Goal: Task Accomplishment & Management: Manage account settings

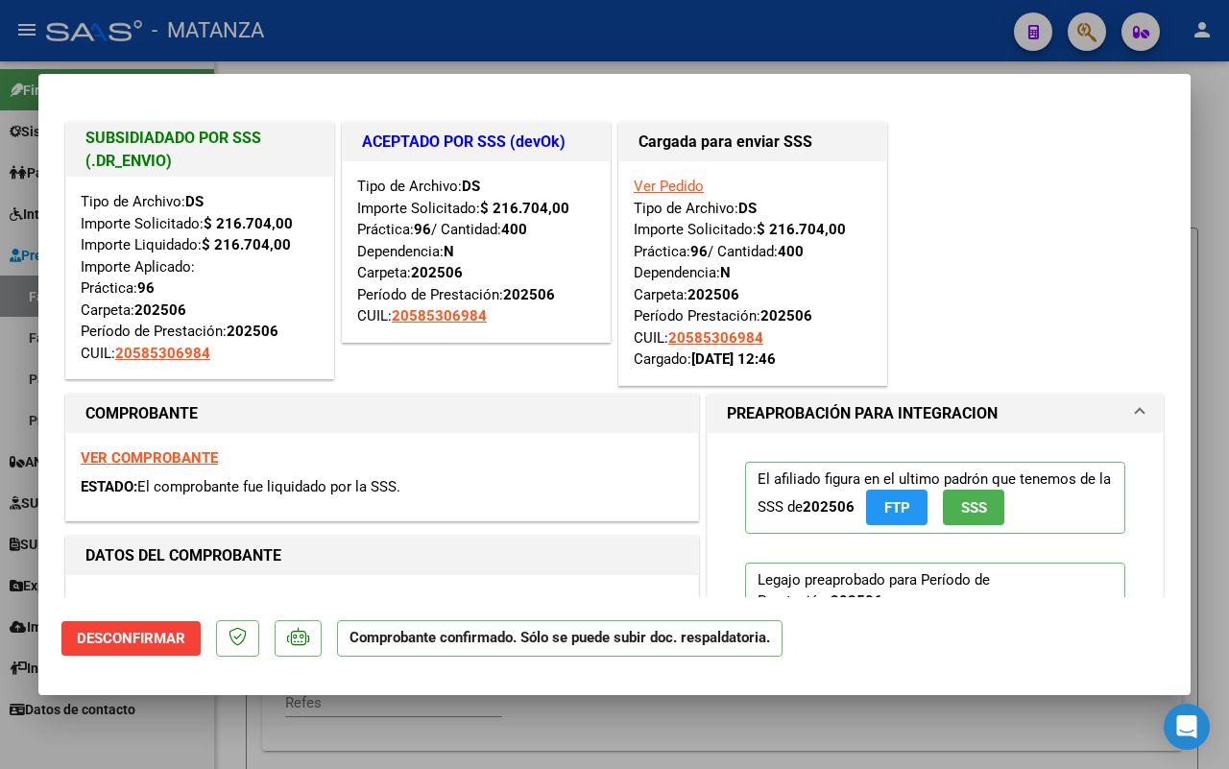
click at [188, 735] on div at bounding box center [614, 384] width 1229 height 769
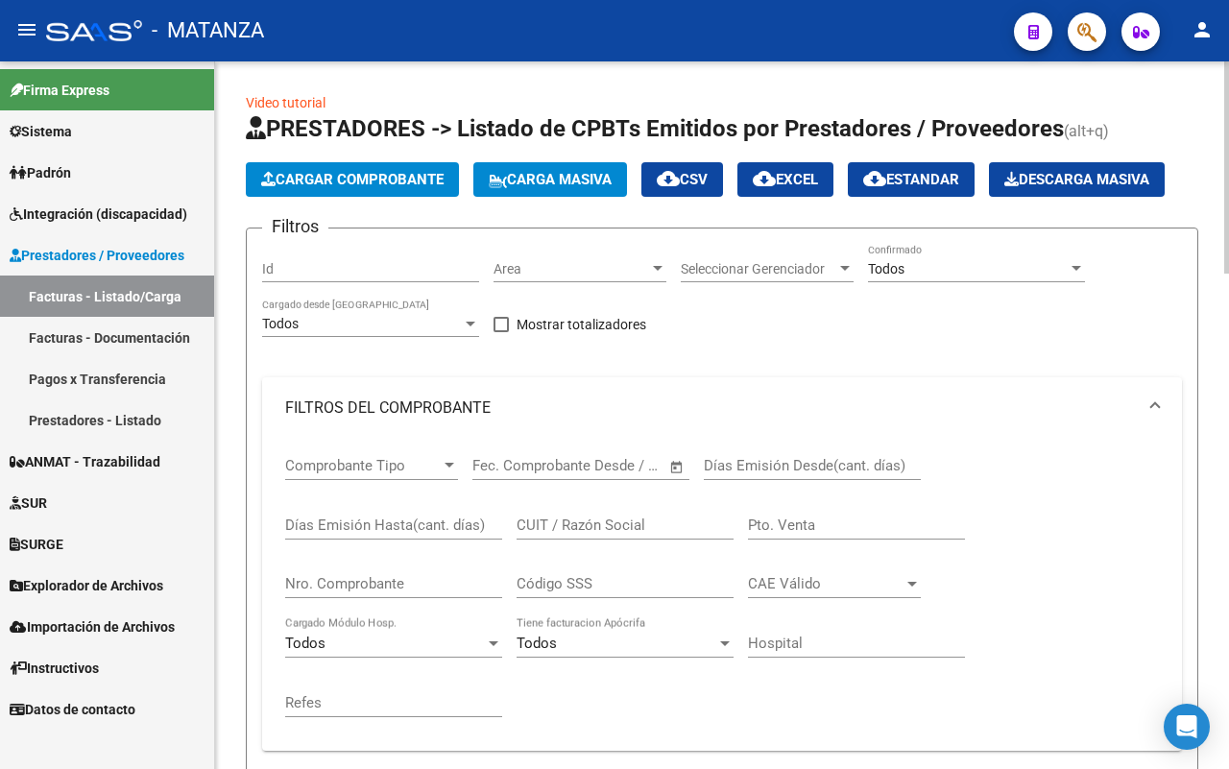
click at [126, 216] on span "Integración (discapacidad)" at bounding box center [99, 214] width 178 height 21
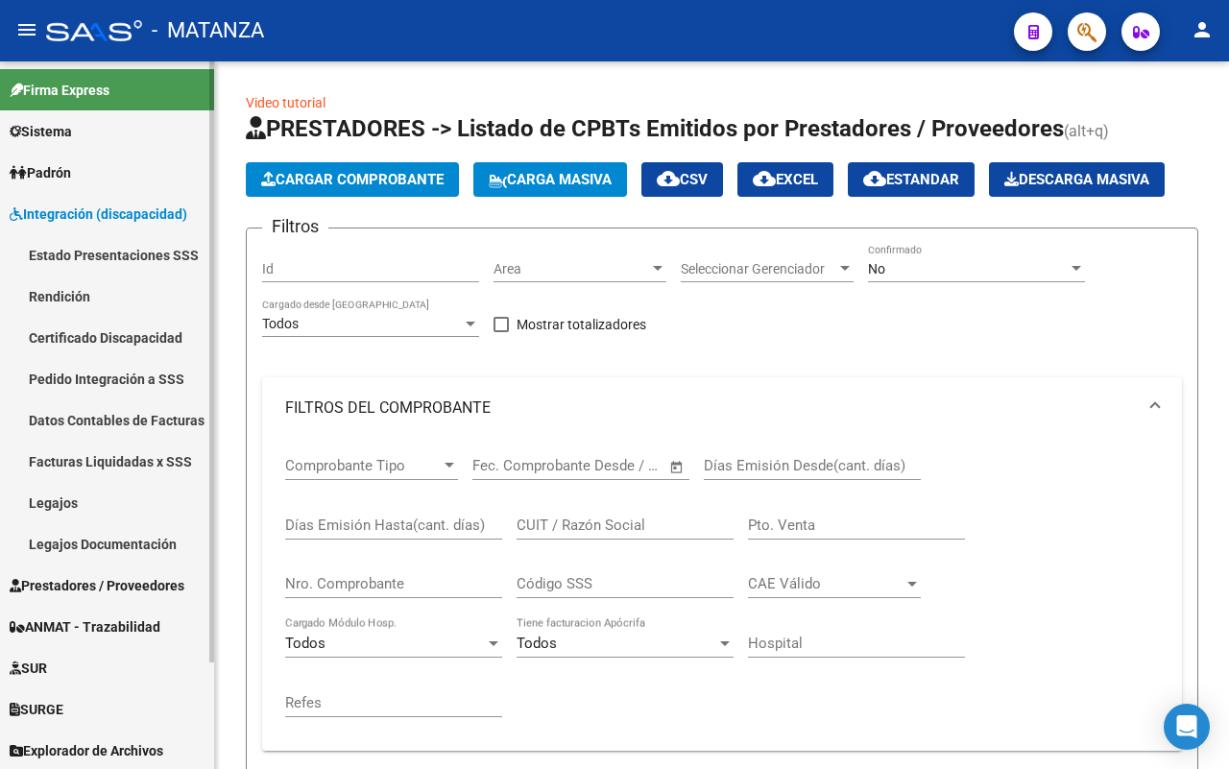
click at [97, 495] on link "Legajos" at bounding box center [107, 502] width 214 height 41
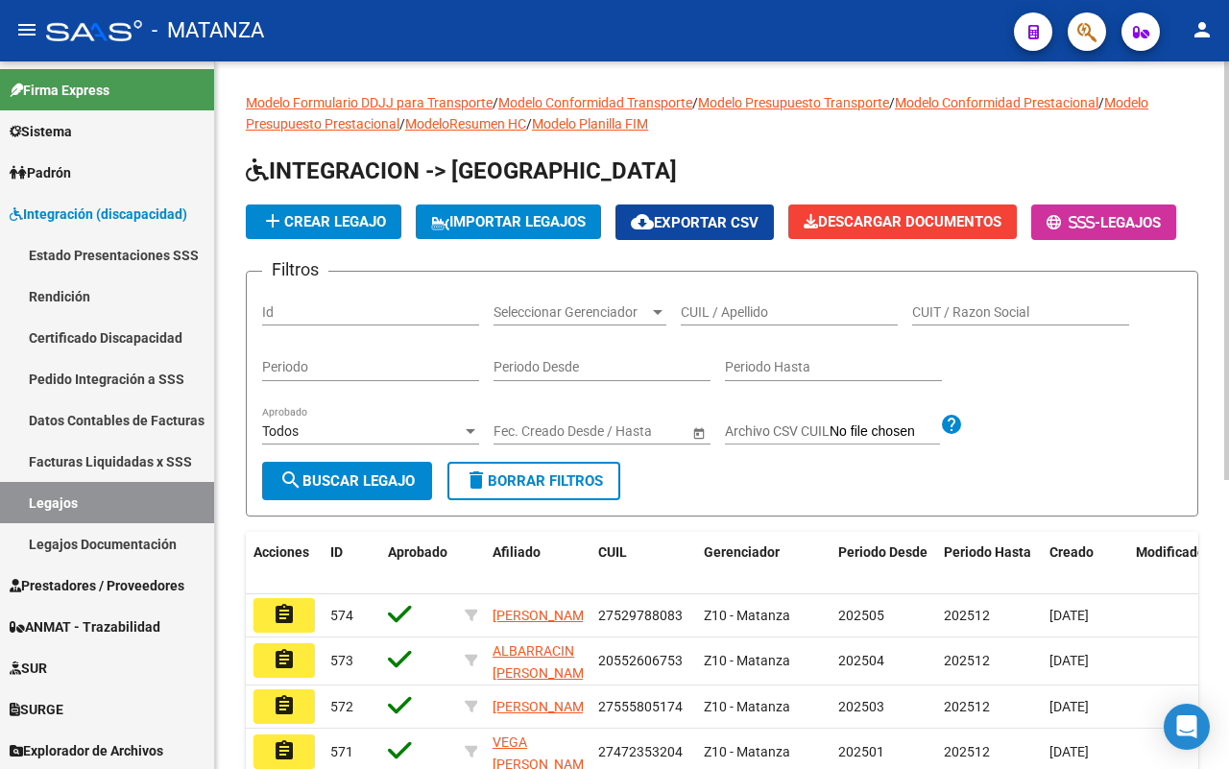
click at [750, 321] on input "CUIL / Apellido" at bounding box center [789, 312] width 217 height 16
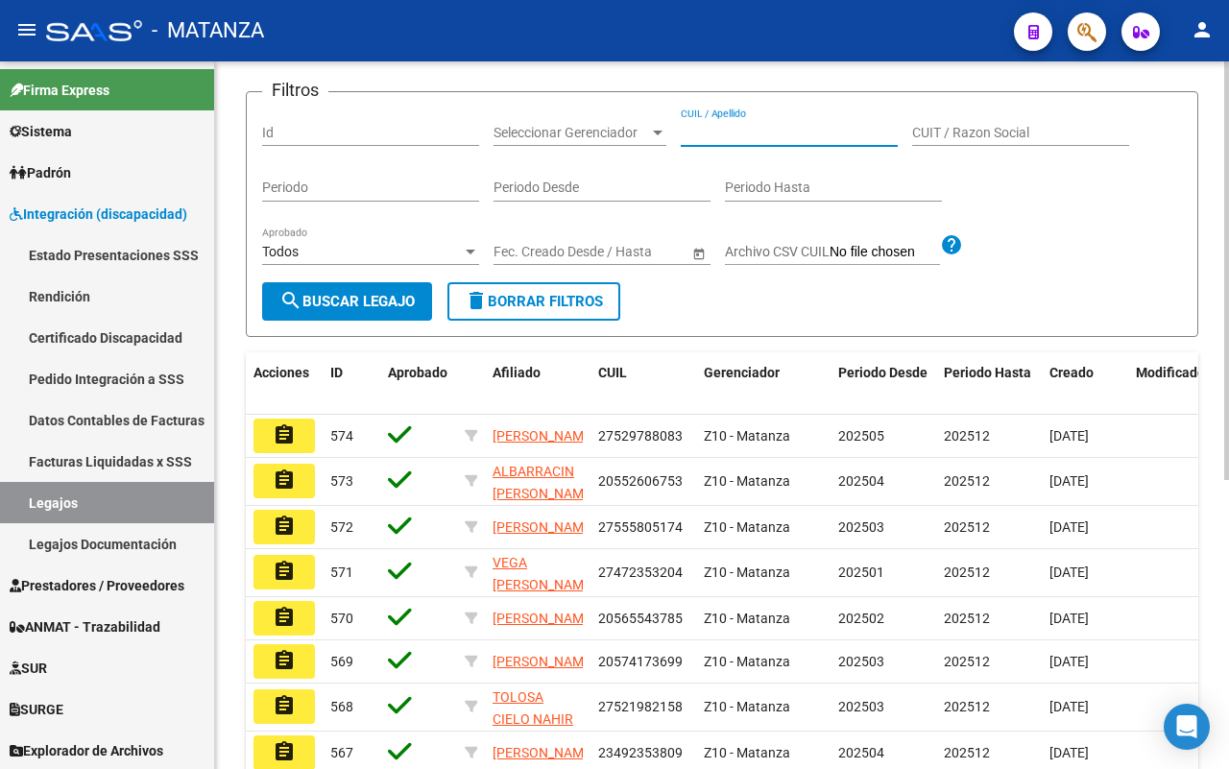
scroll to position [120, 0]
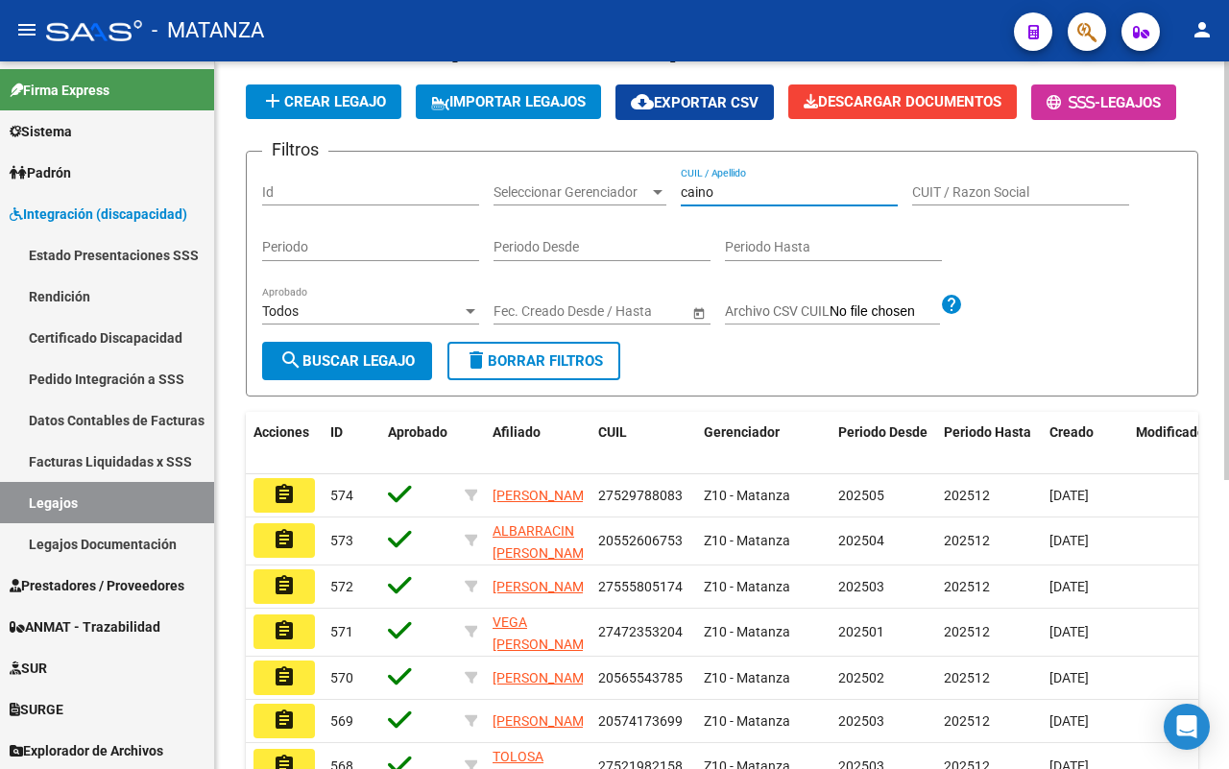
type input "caino"
click at [351, 380] on button "search Buscar Legajo" at bounding box center [347, 361] width 170 height 38
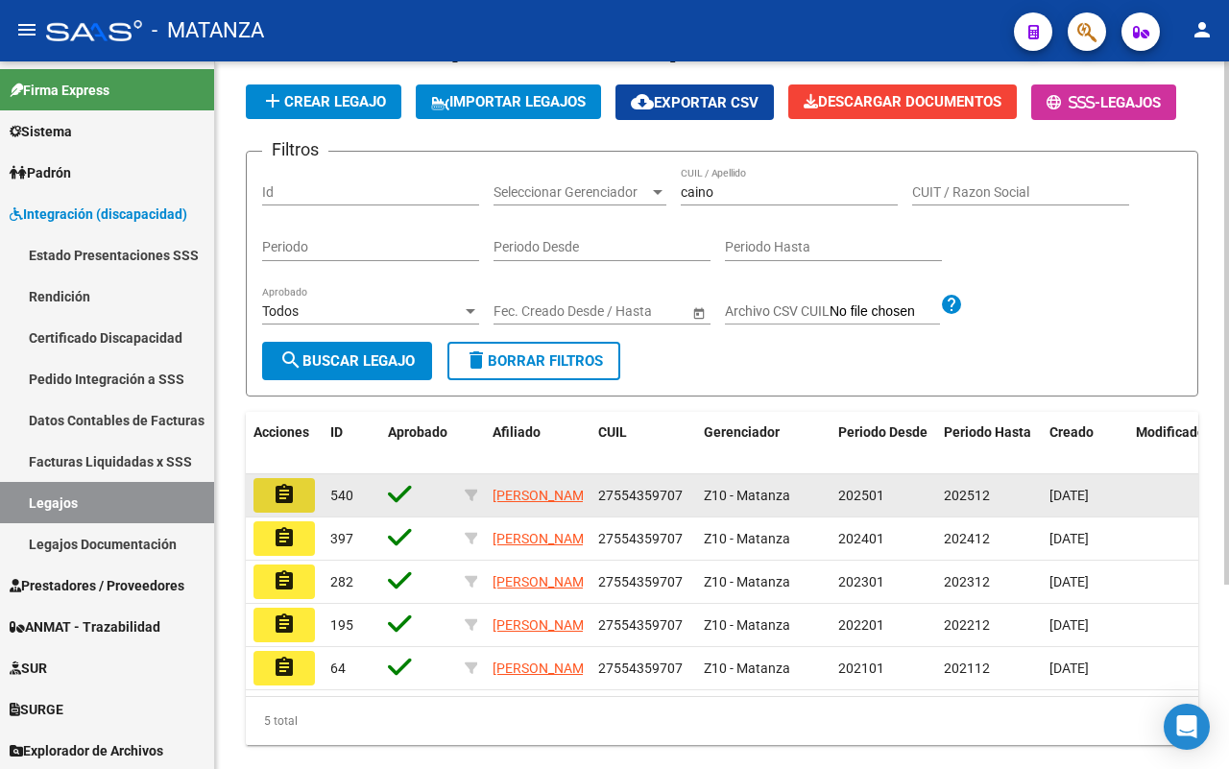
click at [288, 506] on mat-icon "assignment" at bounding box center [284, 494] width 23 height 23
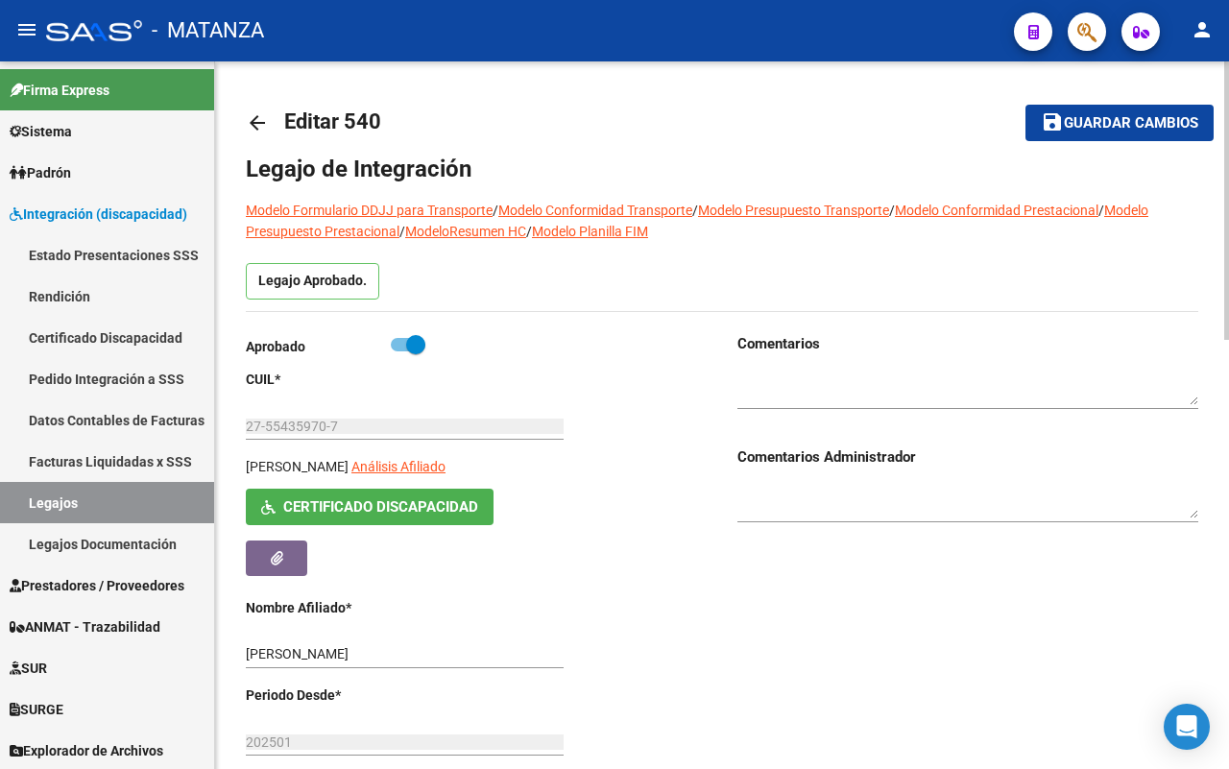
click at [253, 121] on mat-icon "arrow_back" at bounding box center [257, 122] width 23 height 23
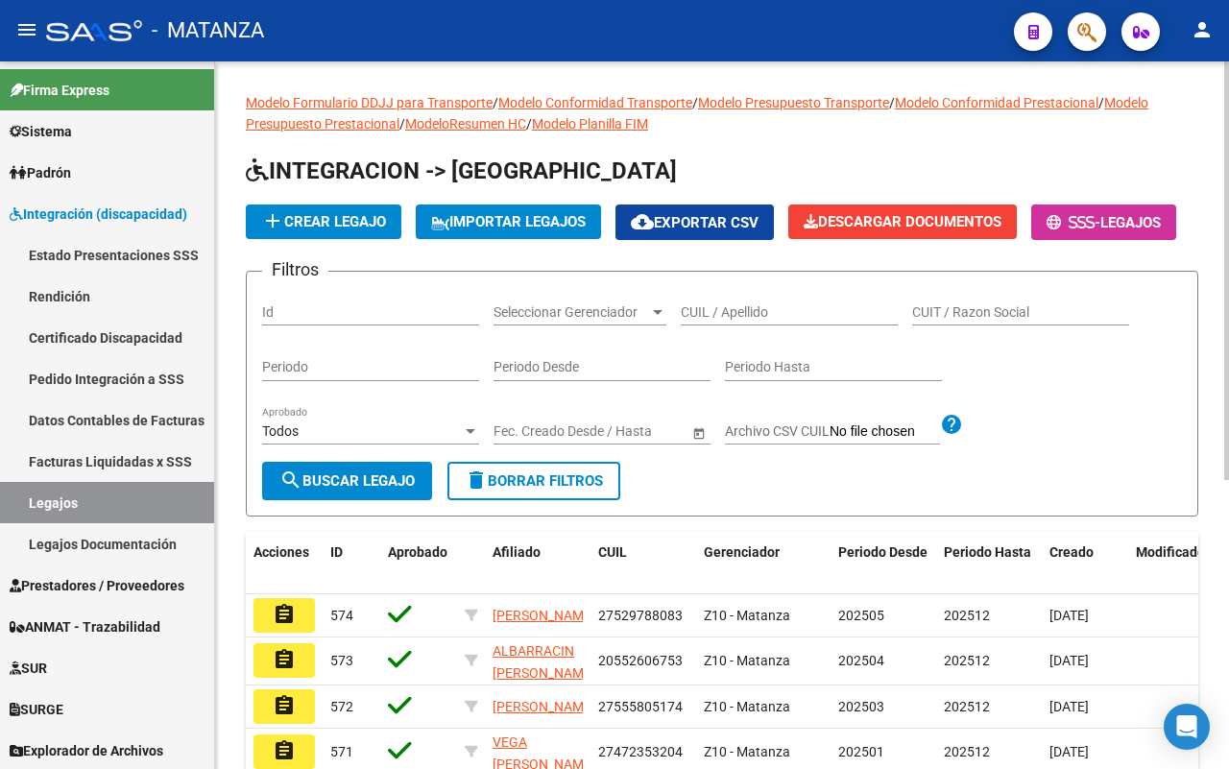
click at [763, 321] on input "CUIL / Apellido" at bounding box center [789, 312] width 217 height 16
type input "teo"
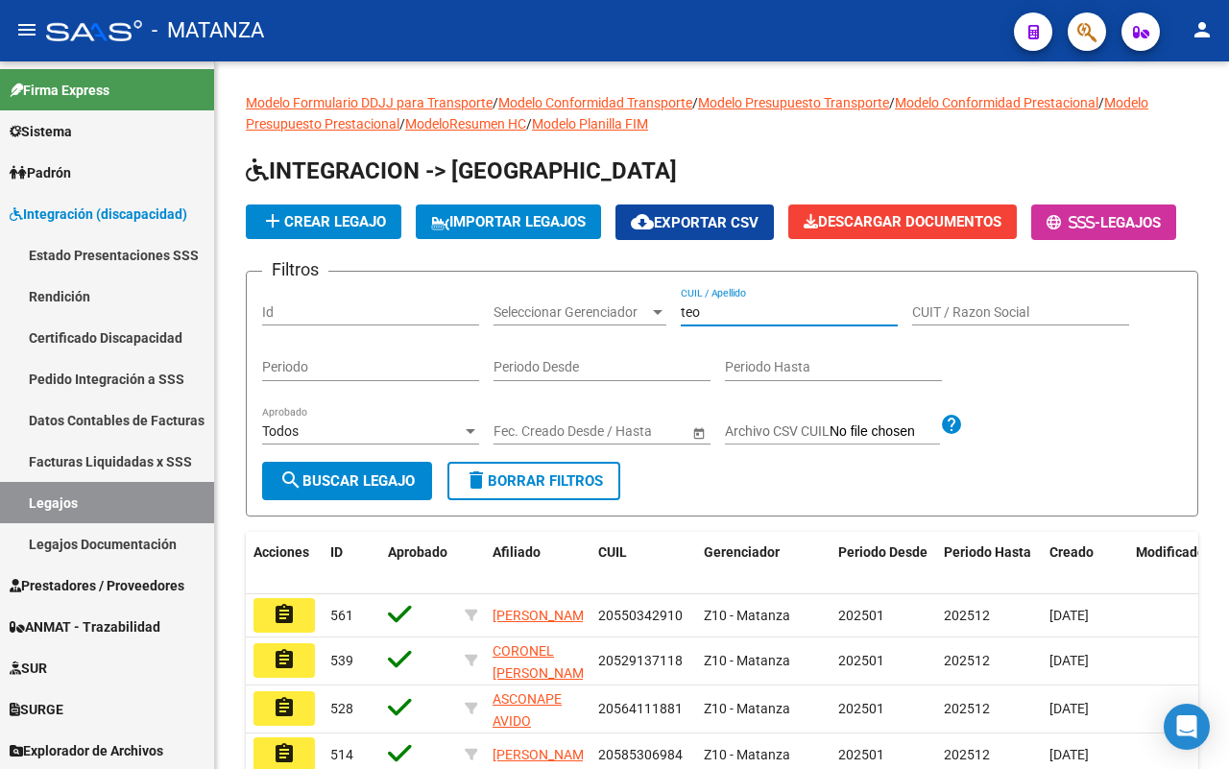
drag, startPoint x: 271, startPoint y: 659, endPoint x: 675, endPoint y: 572, distance: 413.4
click at [275, 626] on mat-icon "assignment" at bounding box center [284, 614] width 23 height 23
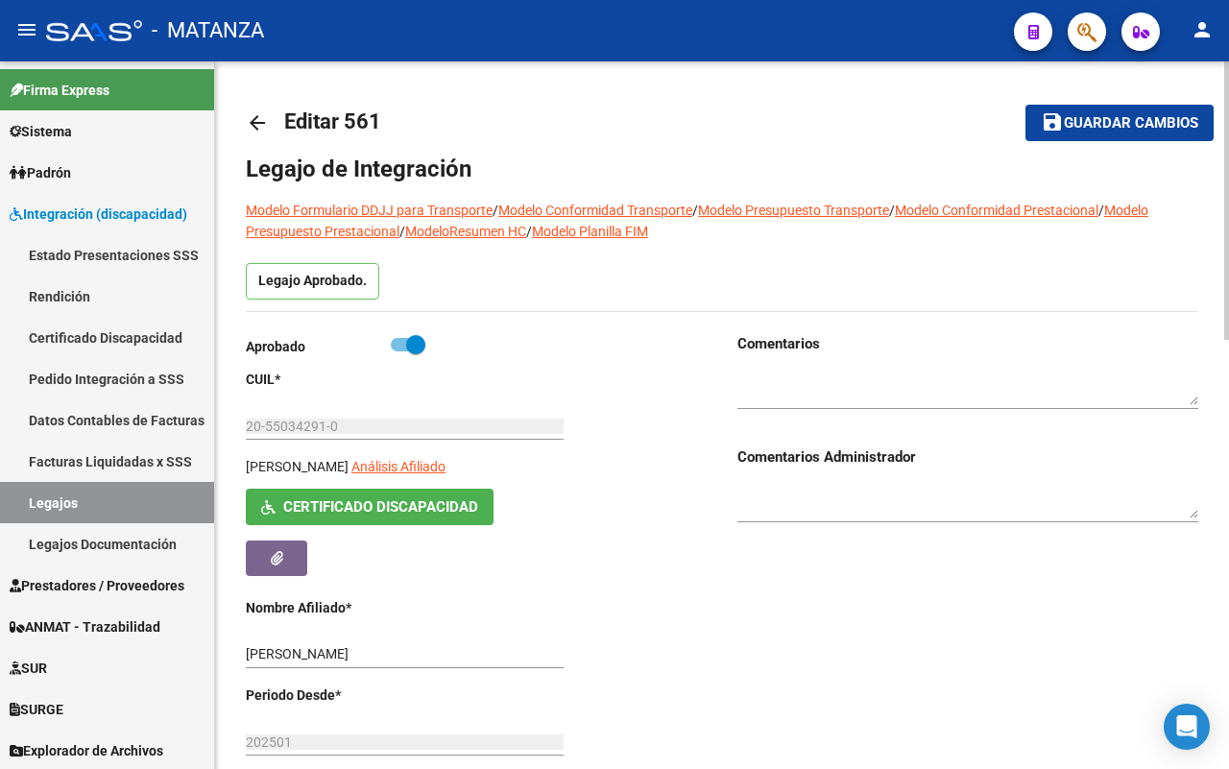
click at [399, 342] on span at bounding box center [408, 344] width 35 height 13
click at [399, 351] on input "checkbox" at bounding box center [399, 351] width 1 height 1
checkbox input "false"
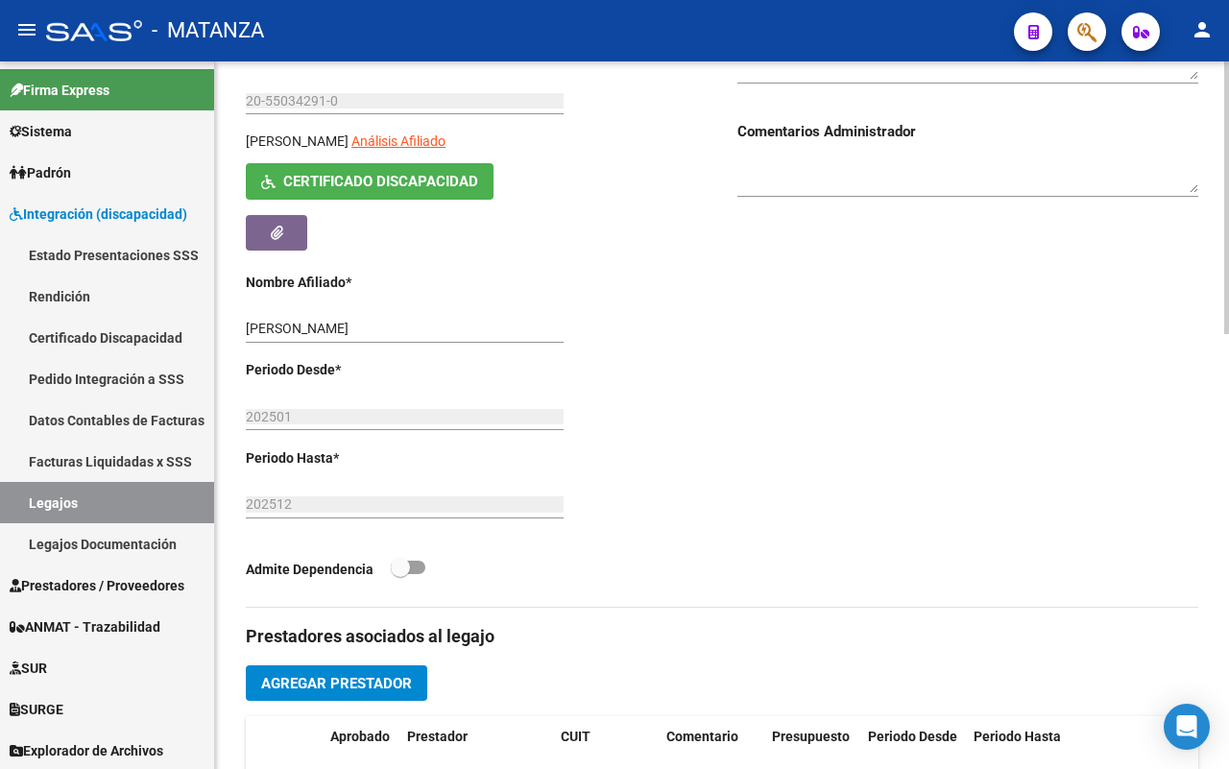
scroll to position [480, 0]
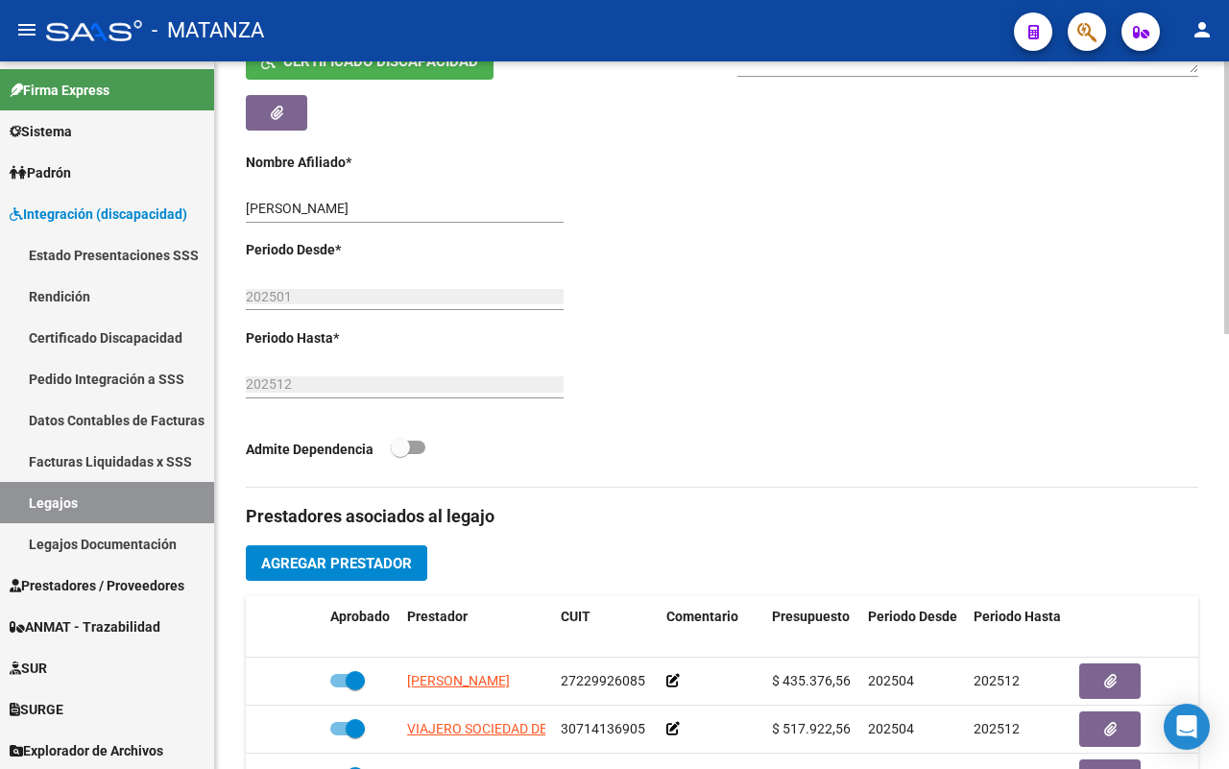
click at [422, 446] on span at bounding box center [408, 447] width 35 height 13
click at [400, 454] on input "checkbox" at bounding box center [399, 454] width 1 height 1
checkbox input "true"
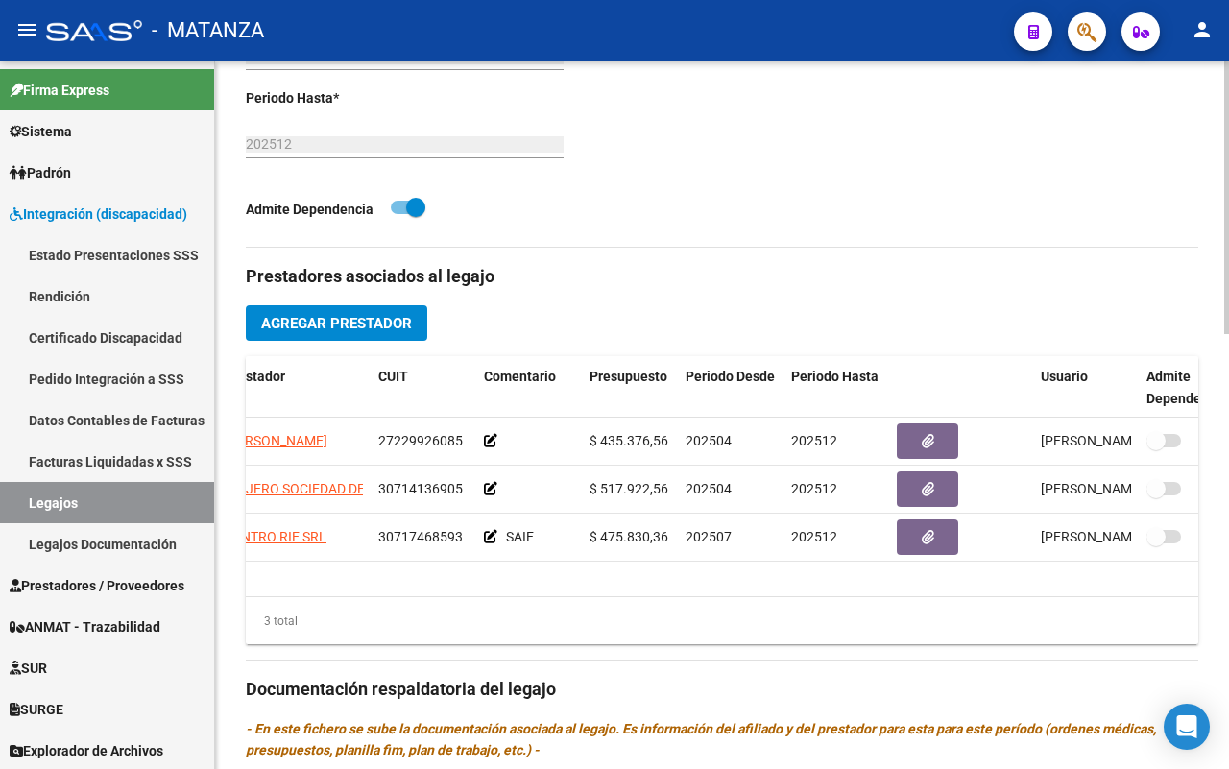
scroll to position [0, 228]
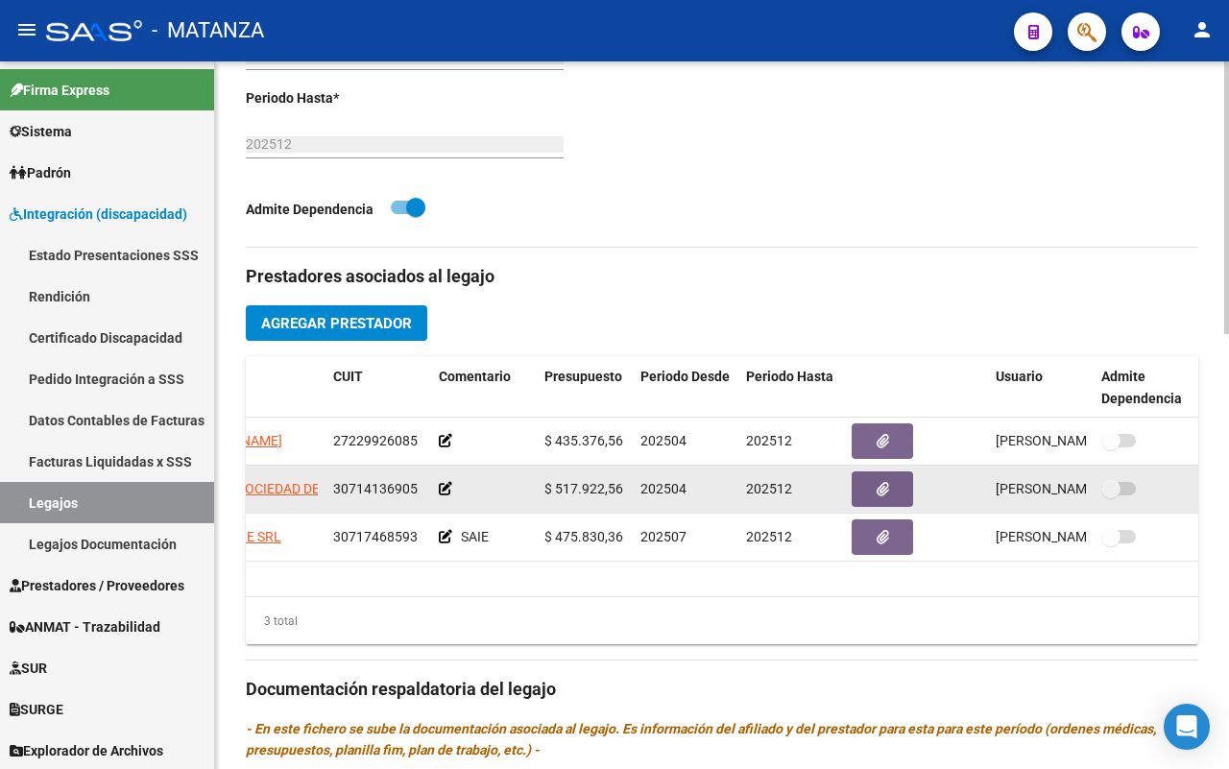
click at [1128, 488] on span at bounding box center [1118, 488] width 35 height 13
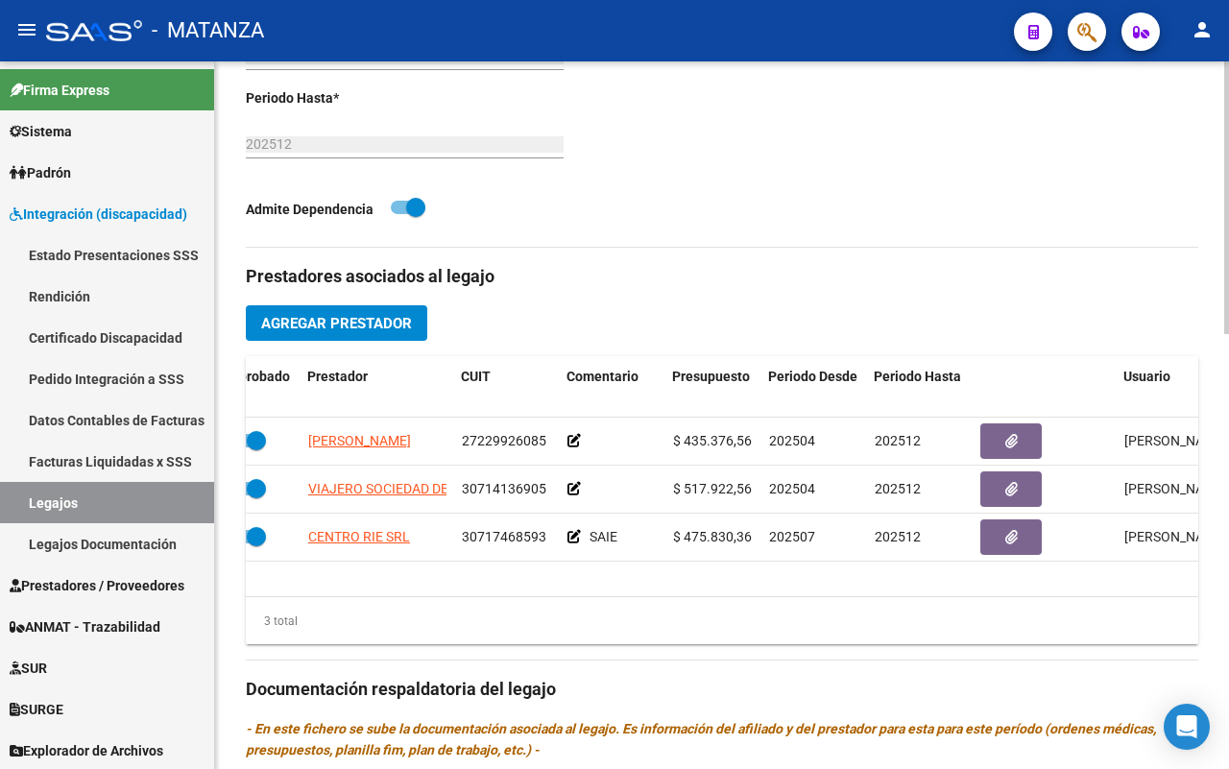
scroll to position [0, 0]
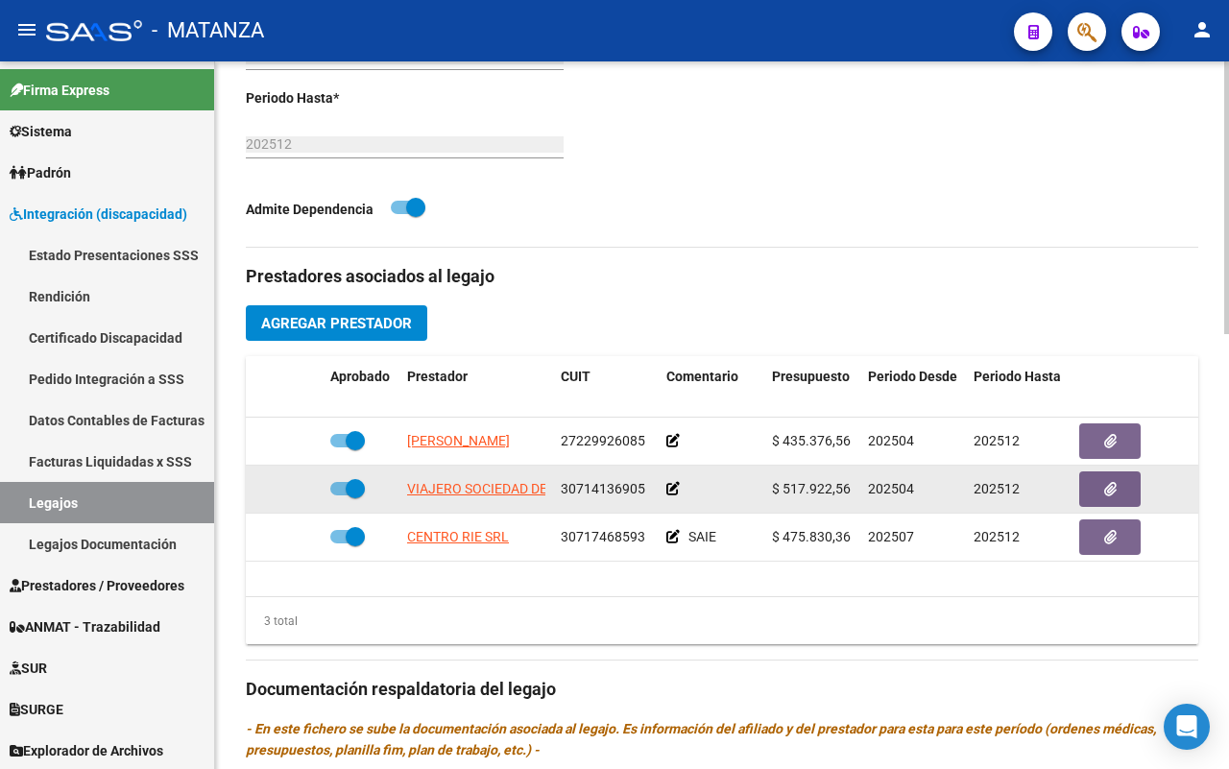
click at [332, 487] on span at bounding box center [347, 488] width 35 height 13
click at [339, 495] on input "checkbox" at bounding box center [339, 495] width 1 height 1
checkbox input "false"
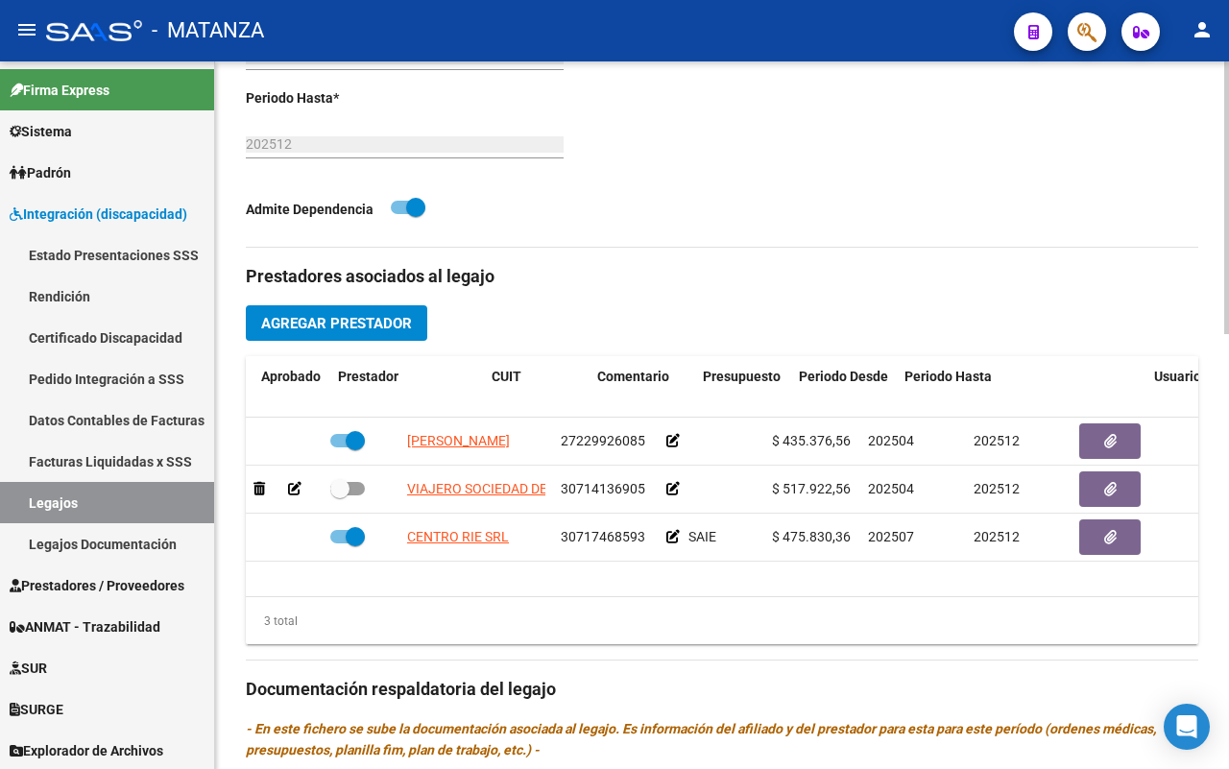
scroll to position [0, 228]
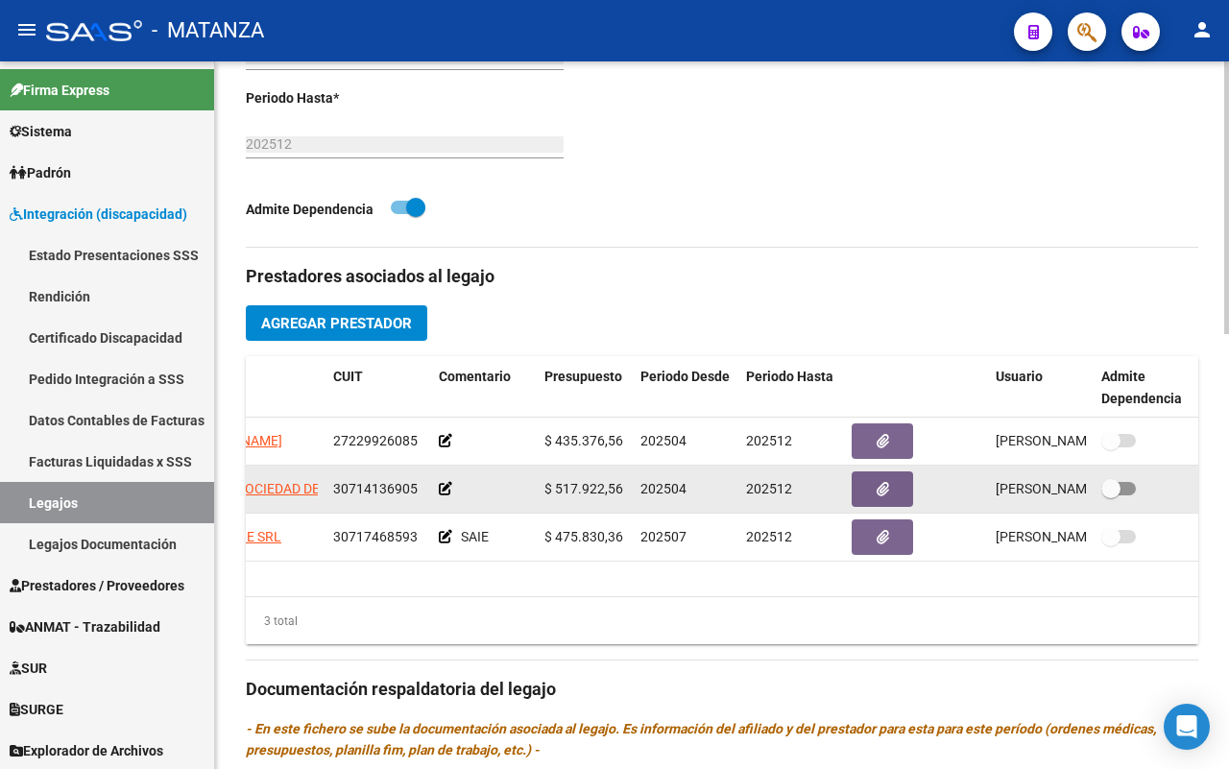
drag, startPoint x: 1126, startPoint y: 482, endPoint x: 1136, endPoint y: 486, distance: 10.3
click at [1131, 483] on label at bounding box center [1118, 488] width 35 height 23
click at [1111, 495] on input "checkbox" at bounding box center [1110, 495] width 1 height 1
checkbox input "true"
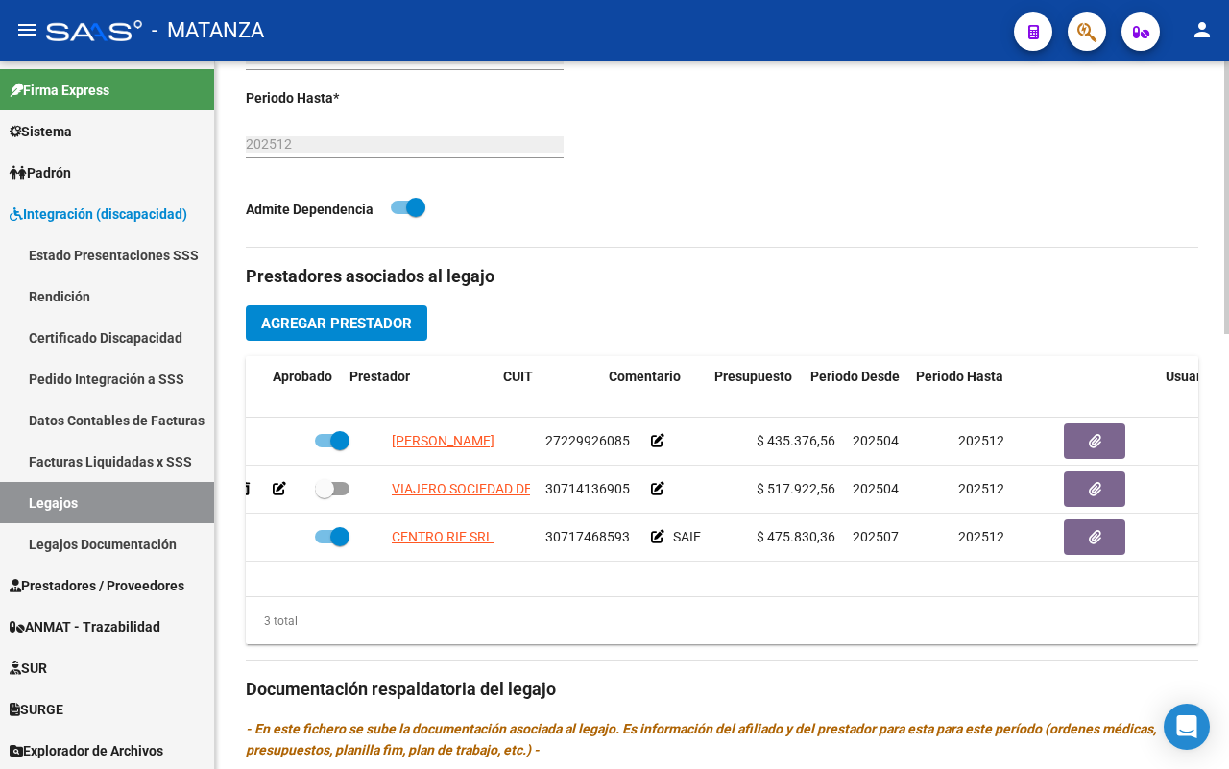
scroll to position [0, 0]
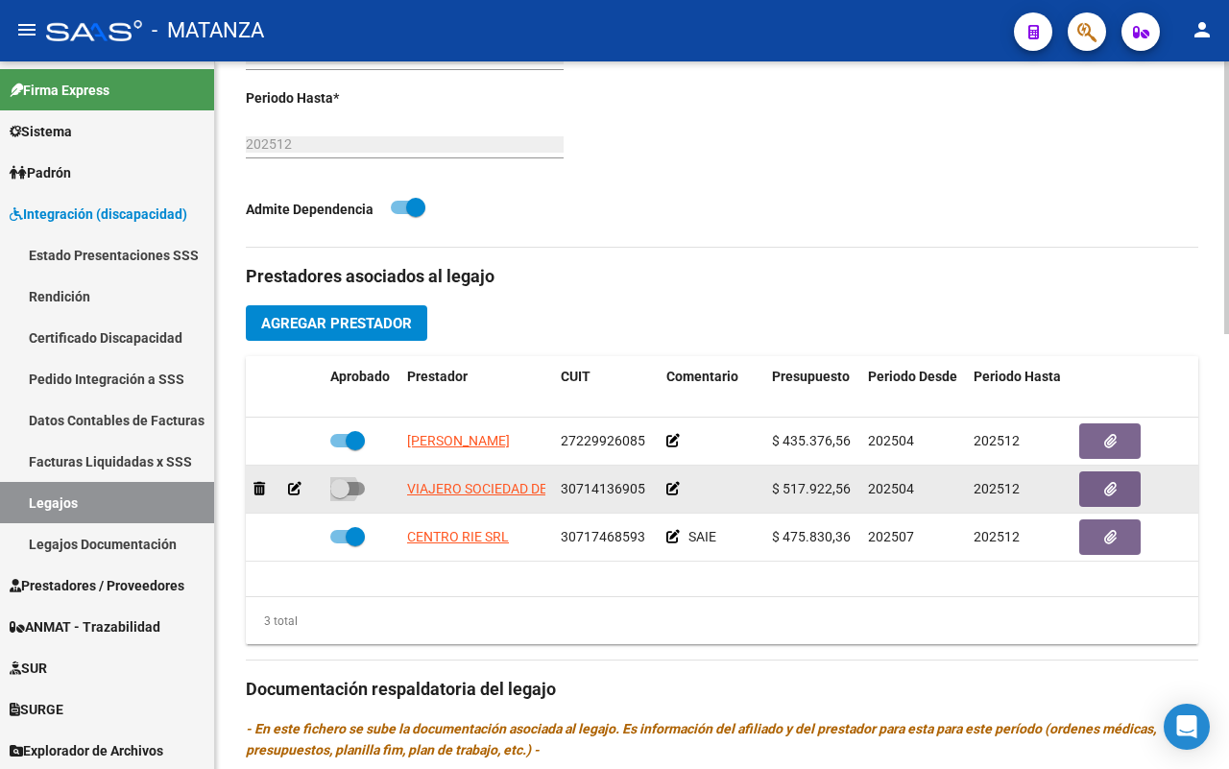
click at [358, 495] on span at bounding box center [347, 488] width 35 height 13
click at [340, 495] on input "checkbox" at bounding box center [339, 495] width 1 height 1
checkbox input "true"
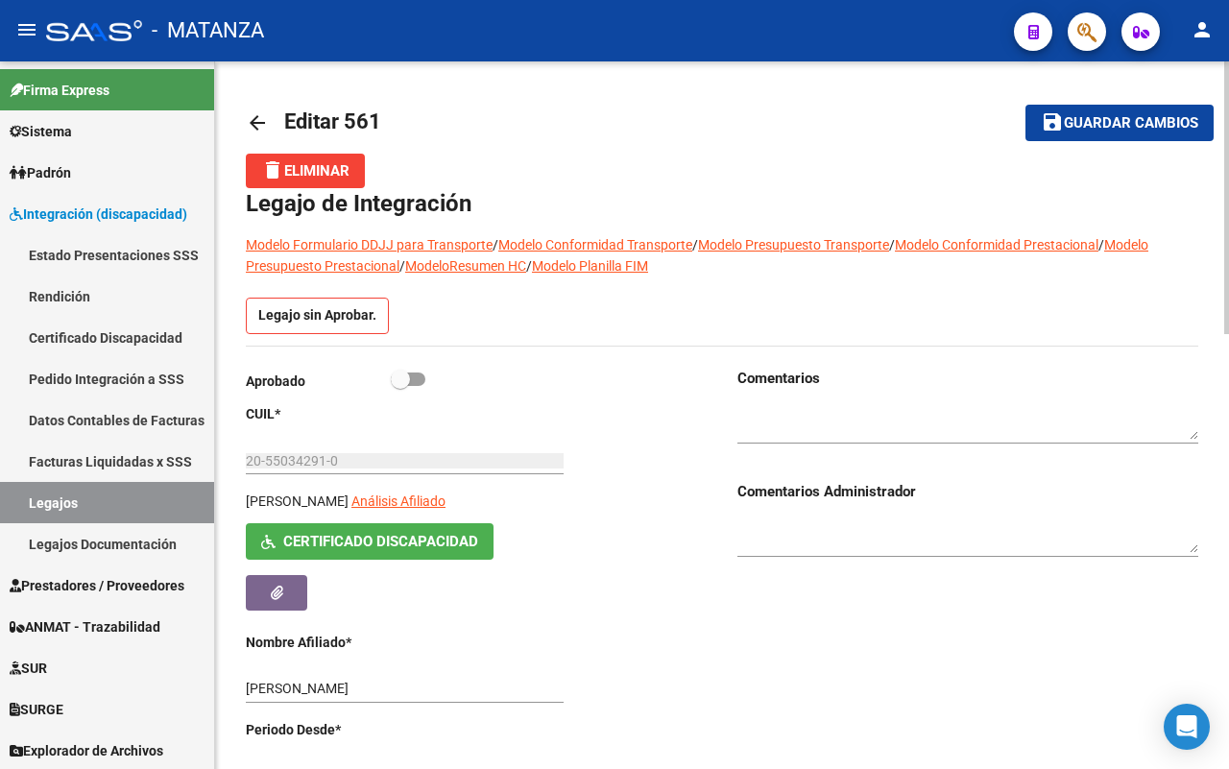
click at [414, 379] on span at bounding box center [408, 379] width 35 height 13
click at [400, 386] on input "checkbox" at bounding box center [399, 386] width 1 height 1
checkbox input "true"
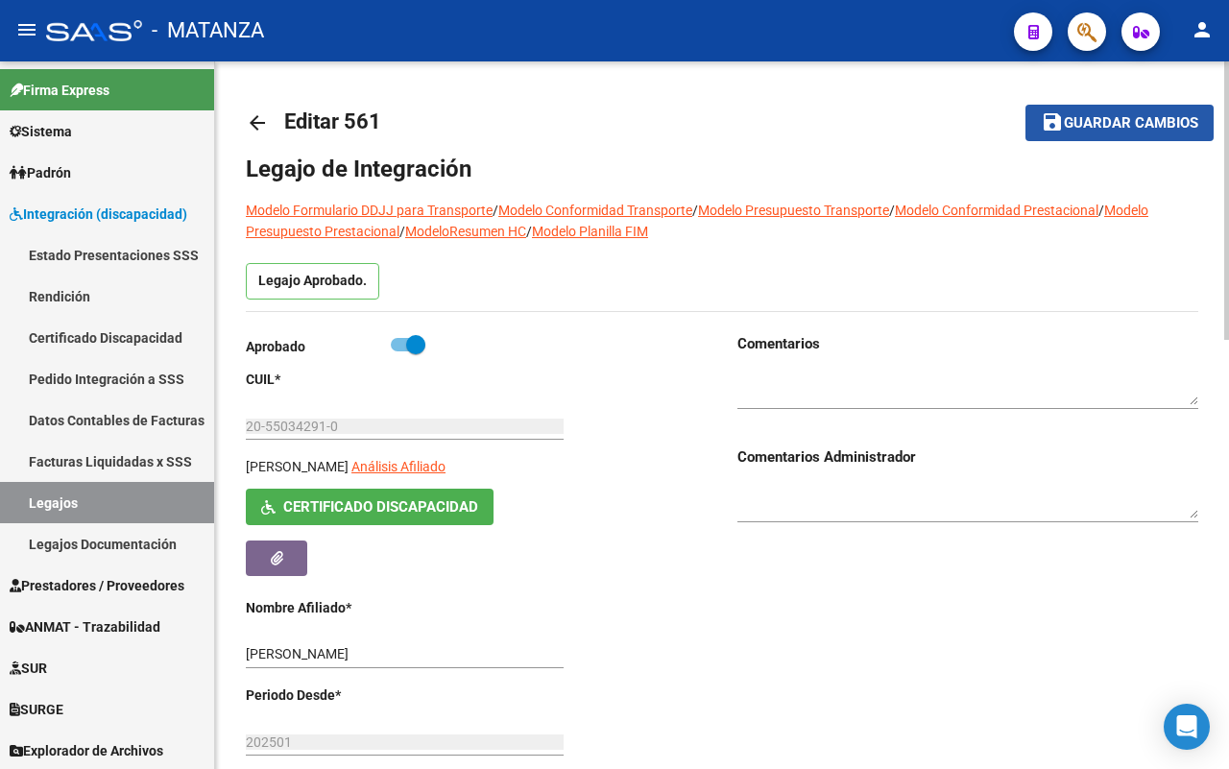
click at [1135, 123] on span "Guardar cambios" at bounding box center [1131, 123] width 134 height 17
drag, startPoint x: 1128, startPoint y: 132, endPoint x: 996, endPoint y: 102, distance: 135.8
click at [1119, 131] on button "save Guardar cambios" at bounding box center [1120, 123] width 188 height 36
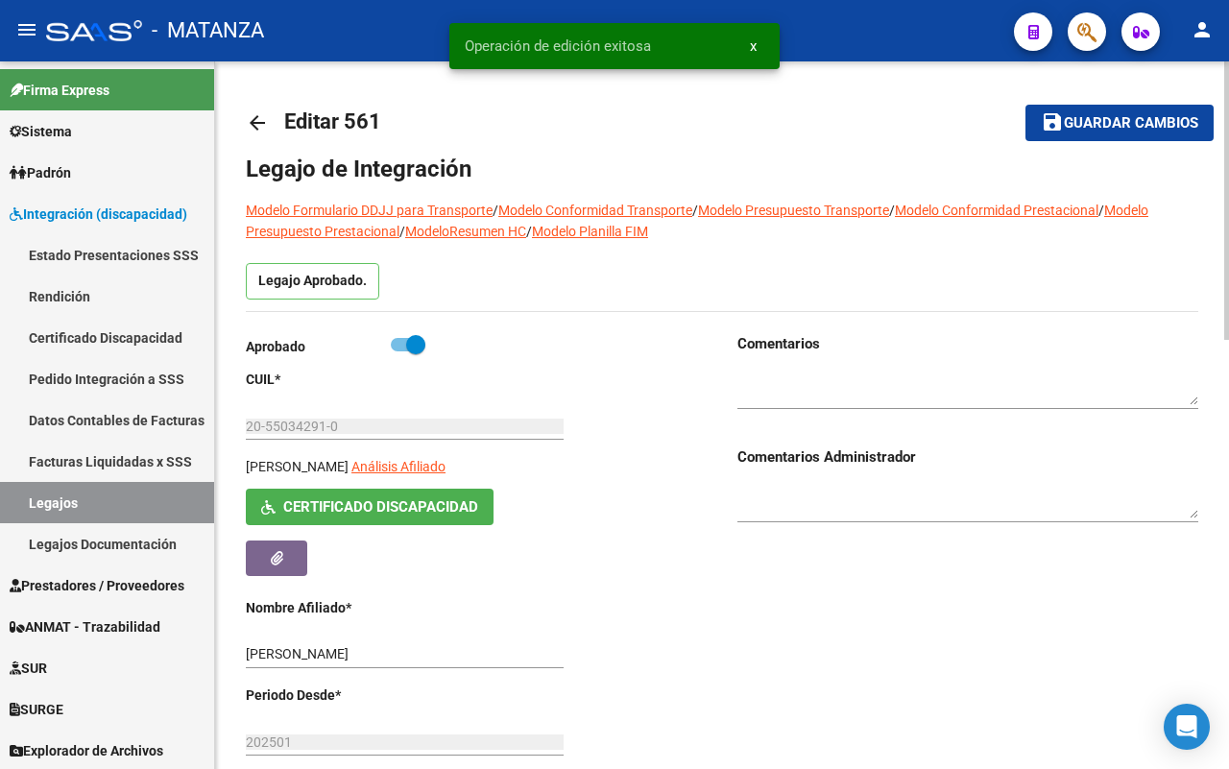
click at [250, 116] on mat-icon "arrow_back" at bounding box center [257, 122] width 23 height 23
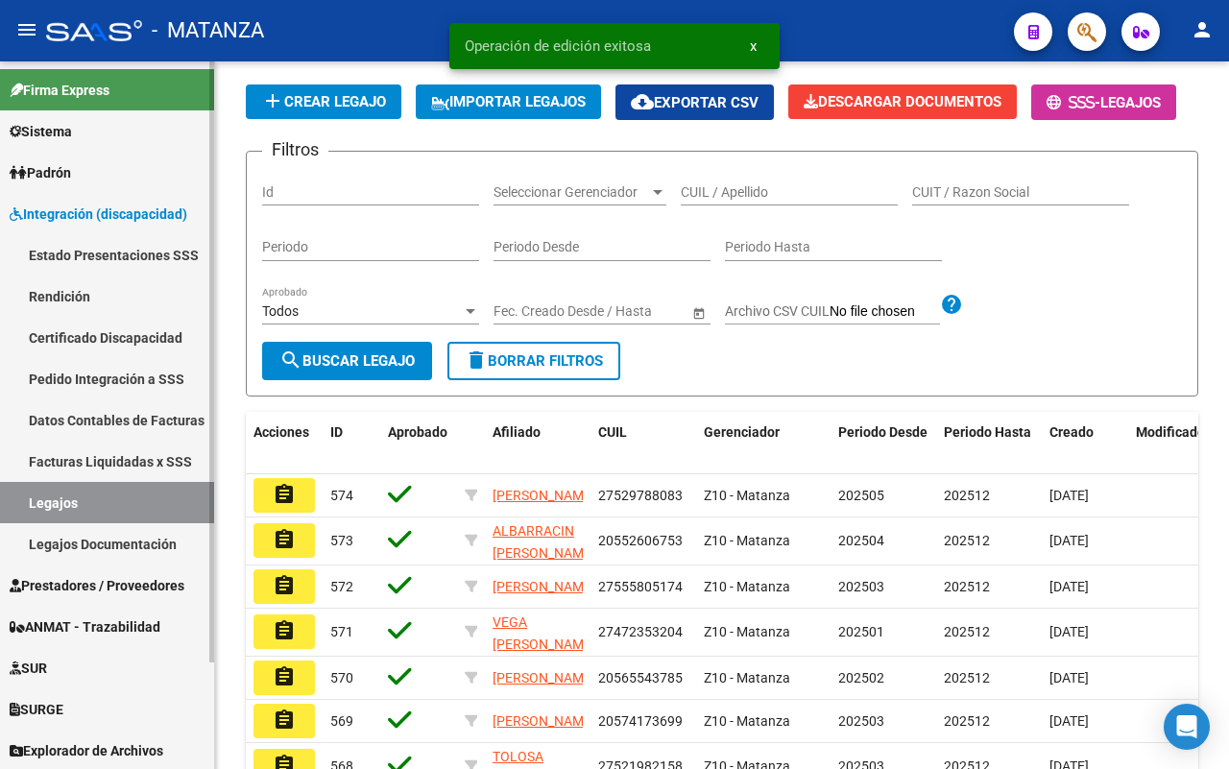
scroll to position [120, 0]
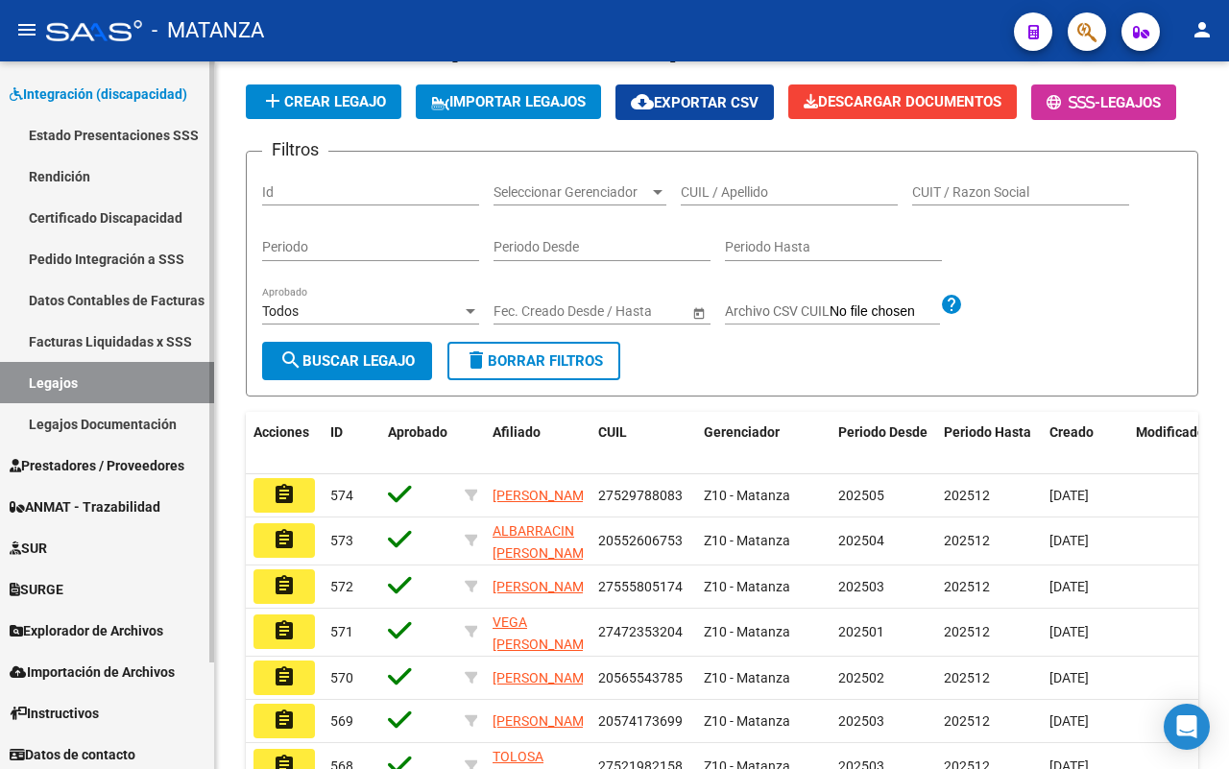
click at [150, 458] on span "Prestadores / Proveedores" at bounding box center [97, 465] width 175 height 21
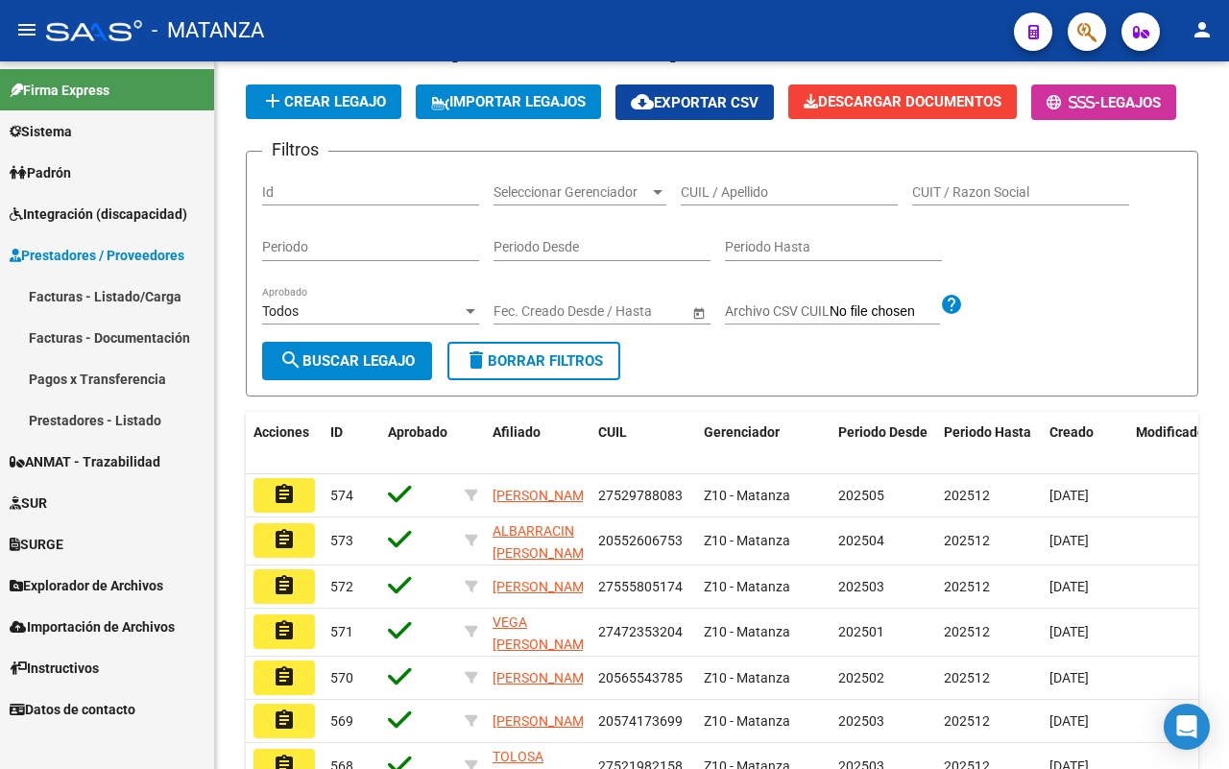
scroll to position [0, 0]
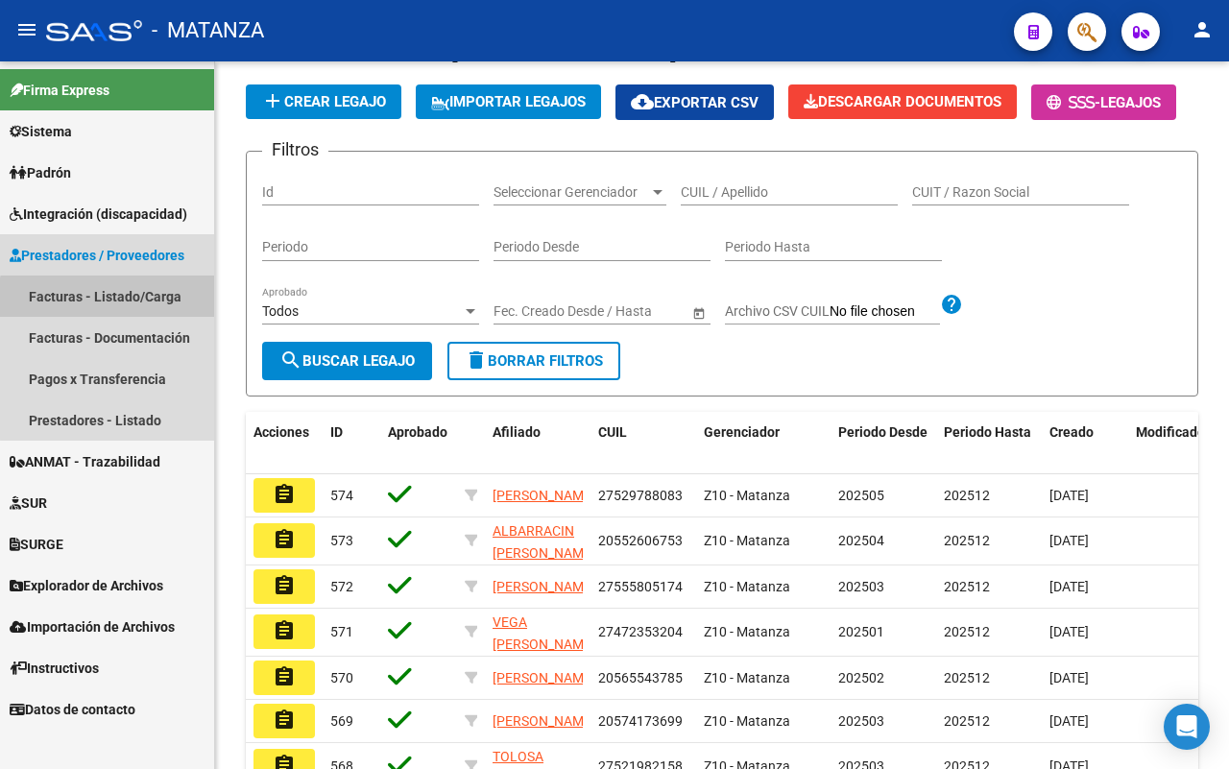
click at [117, 302] on link "Facturas - Listado/Carga" at bounding box center [107, 296] width 214 height 41
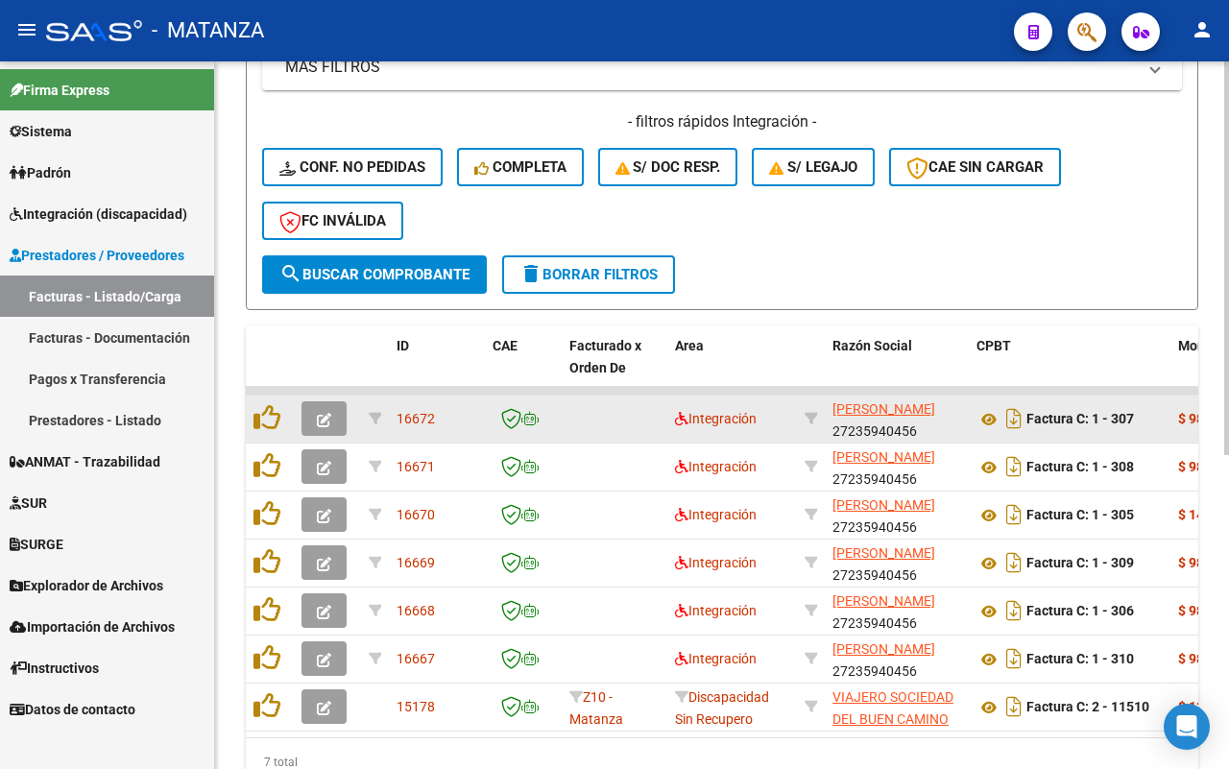
scroll to position [445, 0]
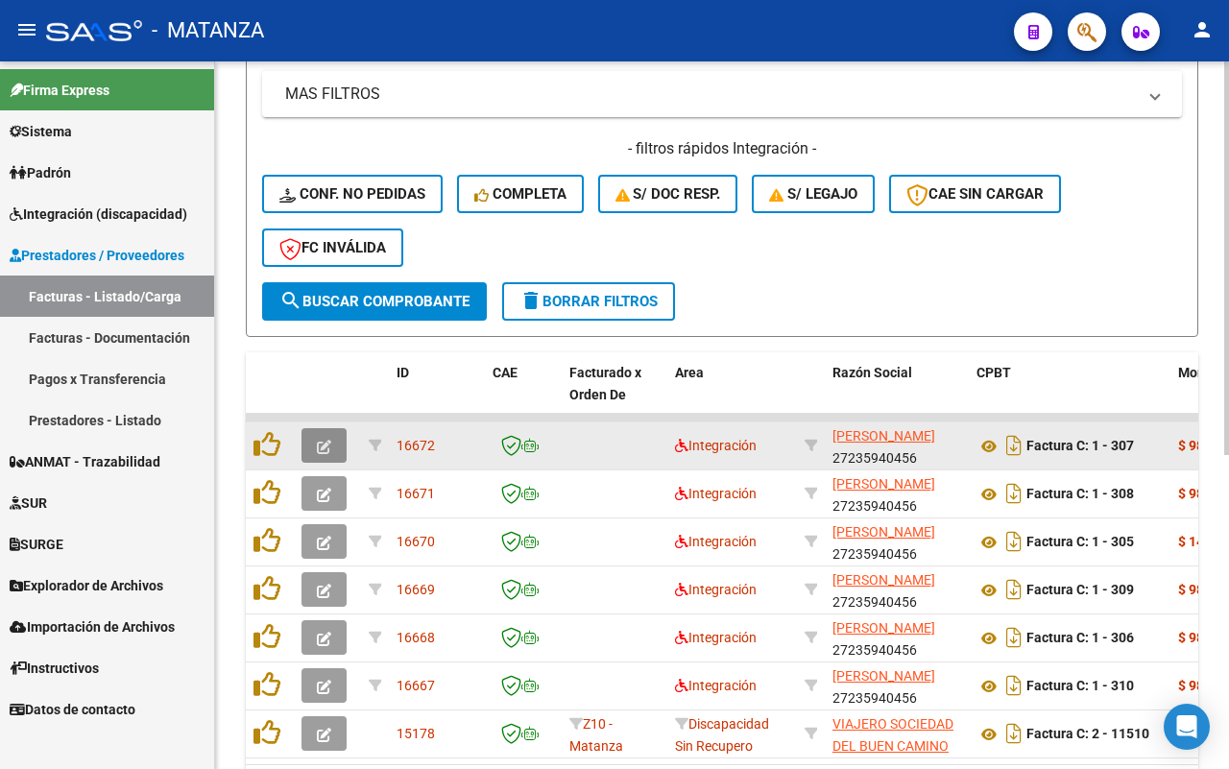
click at [326, 453] on button "button" at bounding box center [324, 445] width 45 height 35
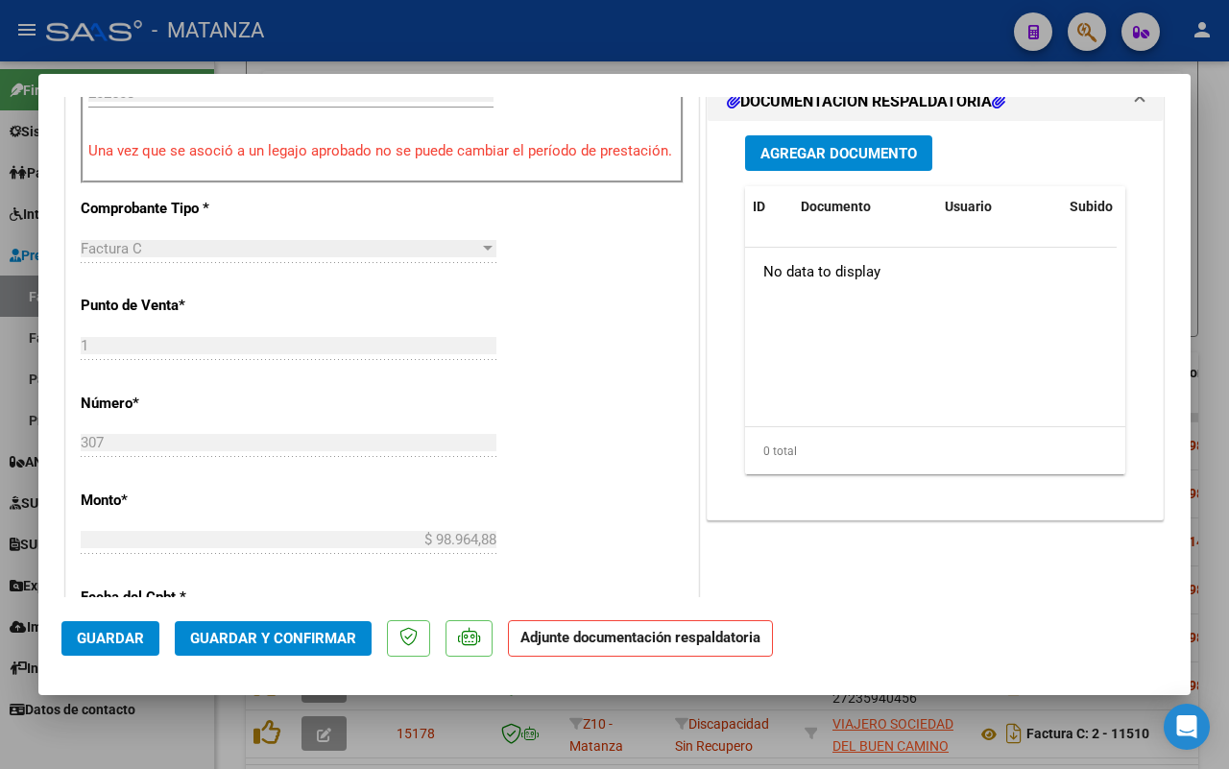
scroll to position [360, 0]
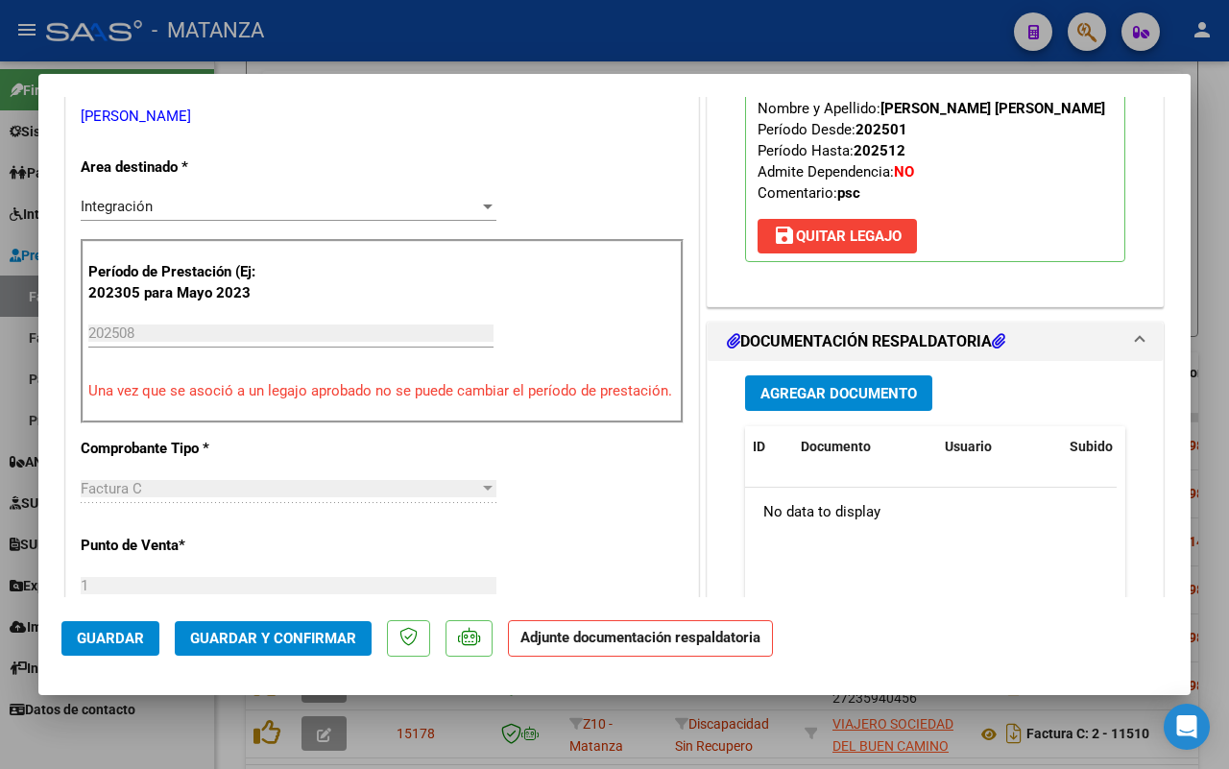
drag, startPoint x: 152, startPoint y: 704, endPoint x: 477, endPoint y: 432, distance: 424.0
click at [157, 704] on div at bounding box center [614, 384] width 1229 height 769
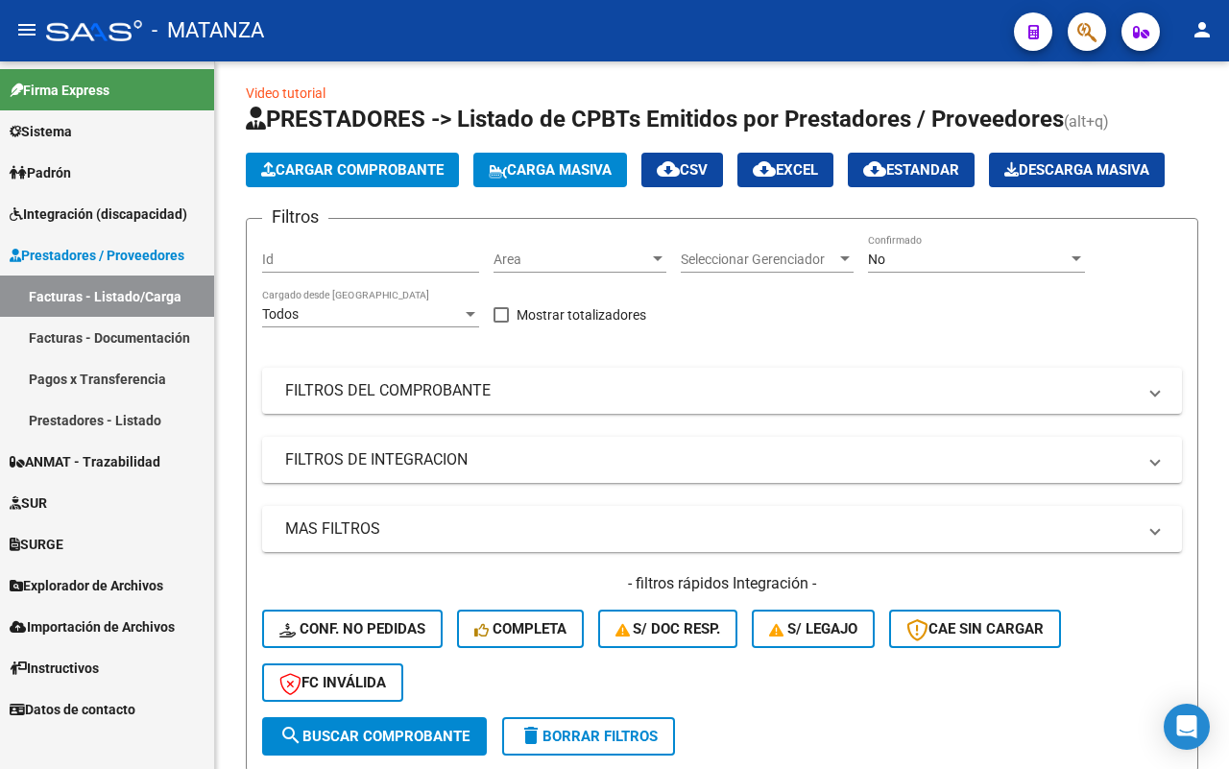
scroll to position [0, 0]
